Goal: Task Accomplishment & Management: Use online tool/utility

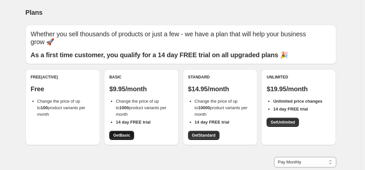
click at [118, 132] on link "Get Basic" at bounding box center [121, 135] width 25 height 9
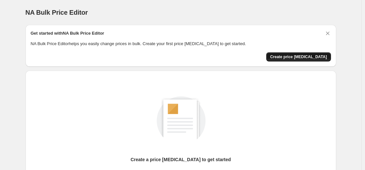
click at [295, 58] on span "Create price [MEDICAL_DATA]" at bounding box center [298, 56] width 57 height 5
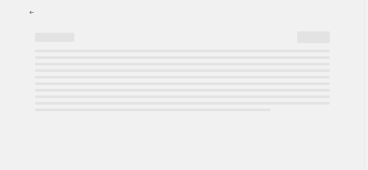
select select "percentage"
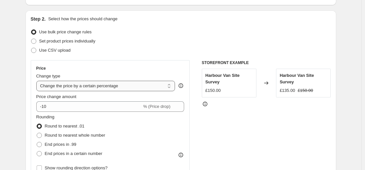
scroll to position [65, 0]
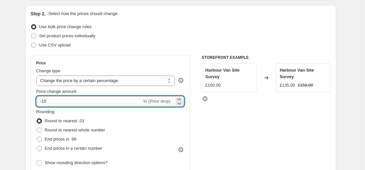
click at [125, 105] on input "-10" at bounding box center [89, 101] width 106 height 10
type input "-1"
type input "-50"
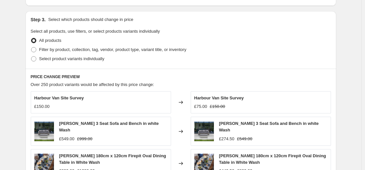
click at [242, 62] on div "Select product variants individually" at bounding box center [181, 58] width 300 height 9
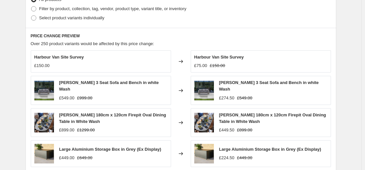
scroll to position [483, 0]
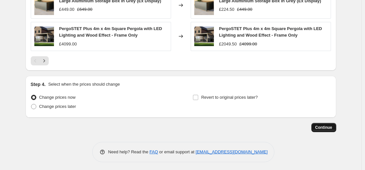
click at [328, 125] on span "Continue" at bounding box center [323, 127] width 17 height 5
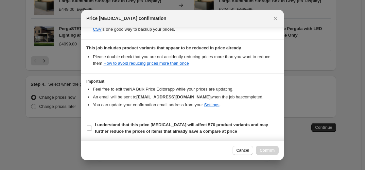
scroll to position [141, 0]
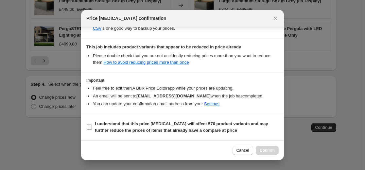
click at [94, 127] on label "I understand that this price [MEDICAL_DATA] will affect 570 product variants an…" at bounding box center [182, 127] width 192 height 16
click at [92, 127] on input "I understand that this price [MEDICAL_DATA] will affect 570 product variants an…" at bounding box center [89, 127] width 5 height 5
checkbox input "true"
click at [275, 151] on button "Confirm" at bounding box center [267, 150] width 23 height 9
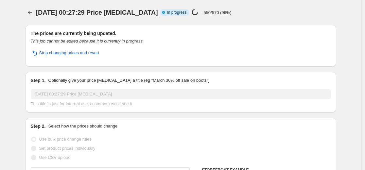
select select "percentage"
